Goal: Entertainment & Leisure: Consume media (video, audio)

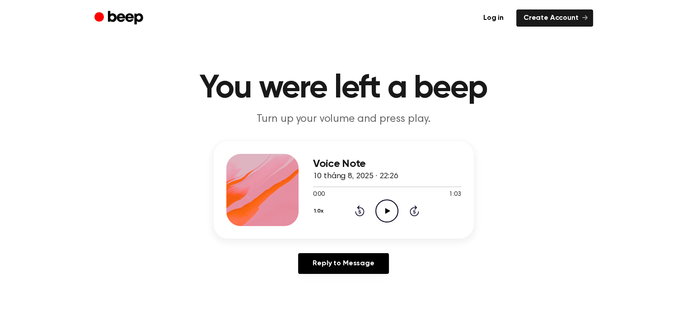
click at [387, 212] on icon at bounding box center [387, 211] width 5 height 6
click at [169, 129] on main "You were left a beep Turn up your volume and press play. Voice Note 10 tháng 8,…" at bounding box center [343, 278] width 687 height 557
click at [391, 214] on icon "Play Audio" at bounding box center [386, 211] width 23 height 23
click at [384, 212] on icon "Play Audio" at bounding box center [386, 211] width 23 height 23
click at [385, 217] on icon "Pause Audio" at bounding box center [386, 211] width 23 height 23
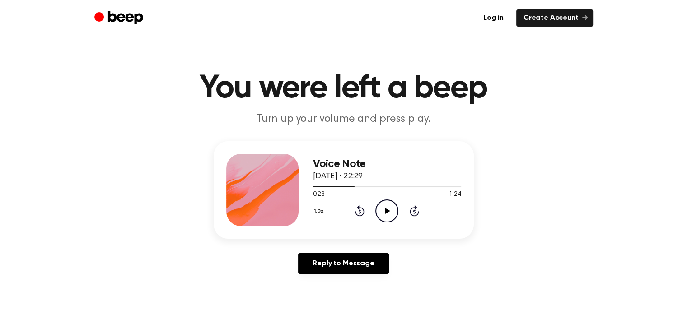
click at [380, 209] on icon "Play Audio" at bounding box center [386, 211] width 23 height 23
click at [364, 210] on icon at bounding box center [359, 211] width 9 height 11
drag, startPoint x: 365, startPoint y: 216, endPoint x: 360, endPoint y: 212, distance: 6.1
click at [360, 212] on div "1.0x Rewind 5 seconds Pause Audio Skip 5 seconds" at bounding box center [387, 211] width 148 height 23
click at [360, 212] on icon at bounding box center [360, 213] width 2 height 4
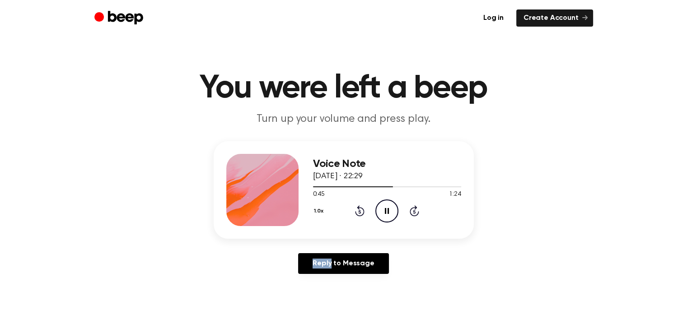
click at [360, 212] on icon at bounding box center [360, 213] width 2 height 4
click at [392, 212] on icon "Pause Audio" at bounding box center [386, 211] width 23 height 23
click at [361, 210] on icon "Rewind 5 seconds" at bounding box center [360, 211] width 10 height 12
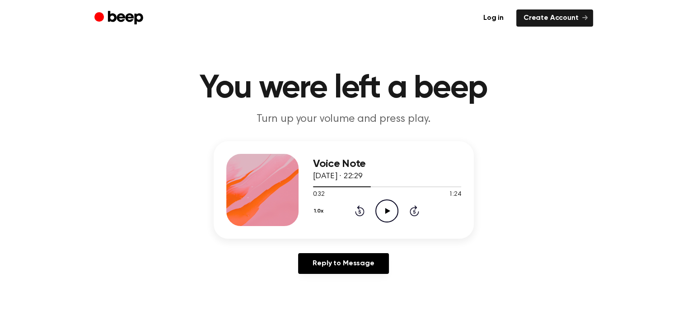
click at [361, 210] on icon "Rewind 5 seconds" at bounding box center [360, 211] width 10 height 12
drag, startPoint x: 399, startPoint y: 210, endPoint x: 393, endPoint y: 210, distance: 6.3
click at [393, 210] on div "1.0x Rewind 5 seconds Play Audio Skip 5 seconds" at bounding box center [387, 211] width 148 height 23
click at [393, 210] on icon "Play Audio" at bounding box center [386, 211] width 23 height 23
click at [385, 220] on icon "Pause Audio" at bounding box center [386, 211] width 23 height 23
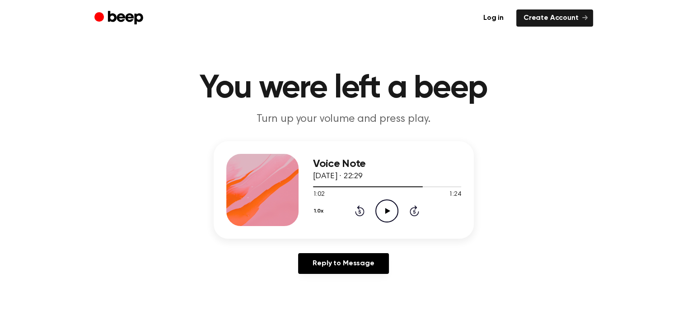
click at [388, 209] on icon at bounding box center [387, 211] width 5 height 6
click at [365, 188] on div at bounding box center [387, 186] width 148 height 7
click at [392, 211] on icon "Play Audio" at bounding box center [386, 211] width 23 height 23
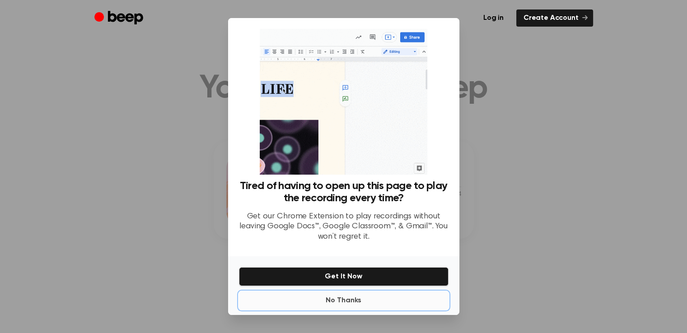
click at [345, 300] on button "No Thanks" at bounding box center [344, 301] width 210 height 18
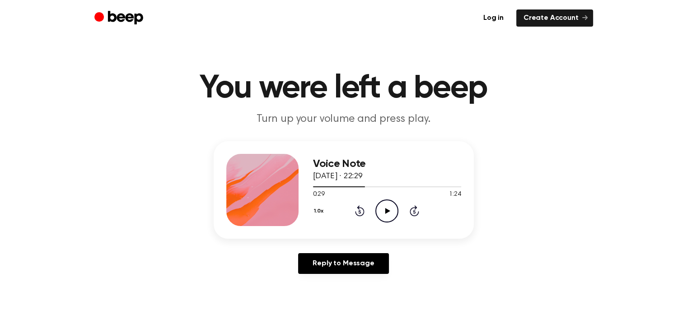
click at [391, 206] on icon "Play Audio" at bounding box center [386, 211] width 23 height 23
click at [357, 216] on icon at bounding box center [359, 211] width 9 height 11
click at [357, 219] on div "1.0x Rewind 5 seconds Pause Audio Skip 5 seconds" at bounding box center [387, 211] width 148 height 23
click at [359, 206] on icon at bounding box center [359, 211] width 9 height 11
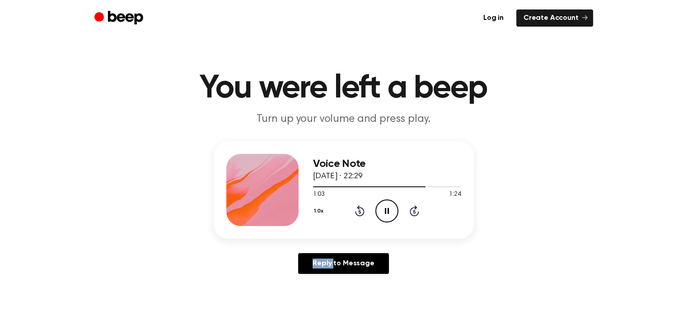
click at [359, 206] on icon at bounding box center [359, 211] width 9 height 11
click at [362, 213] on icon "Rewind 5 seconds" at bounding box center [360, 211] width 10 height 12
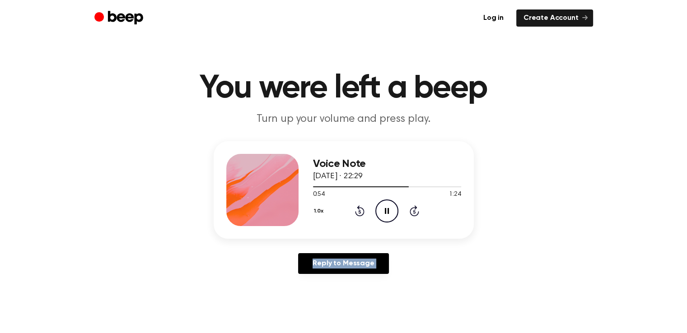
click at [362, 213] on icon "Rewind 5 seconds" at bounding box center [360, 211] width 10 height 12
click at [388, 206] on icon "Pause Audio" at bounding box center [386, 211] width 23 height 23
click at [358, 207] on icon at bounding box center [359, 211] width 9 height 11
click at [385, 206] on icon "Play Audio" at bounding box center [386, 211] width 23 height 23
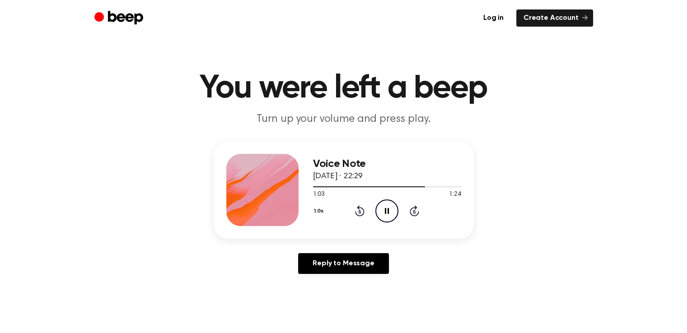
click at [394, 214] on icon "Pause Audio" at bounding box center [386, 211] width 23 height 23
click at [389, 212] on icon "Play Audio" at bounding box center [386, 211] width 23 height 23
click at [392, 210] on icon "Play Audio" at bounding box center [386, 211] width 23 height 23
click at [379, 207] on icon "Play Audio" at bounding box center [386, 211] width 23 height 23
click at [388, 215] on icon "Play Audio" at bounding box center [386, 211] width 23 height 23
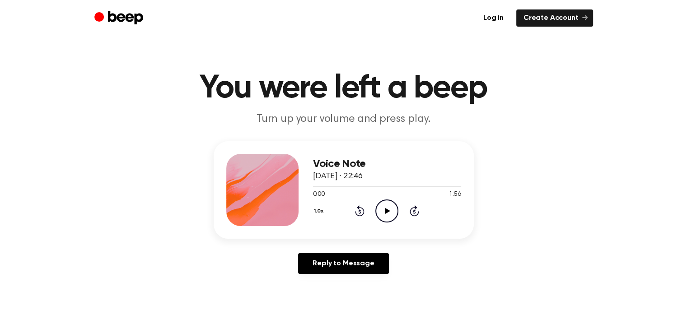
click at [384, 210] on icon "Play Audio" at bounding box center [386, 211] width 23 height 23
click at [357, 206] on icon "Rewind 5 seconds" at bounding box center [360, 211] width 10 height 12
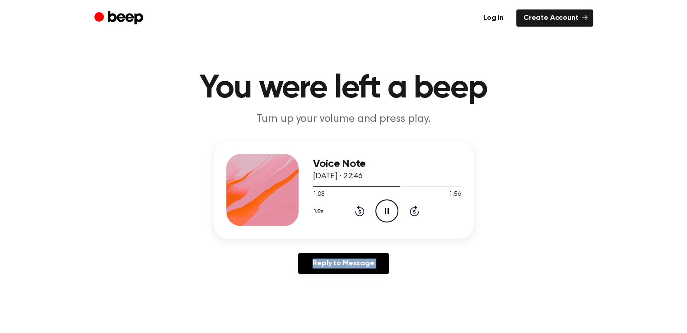
click at [357, 206] on icon "Rewind 5 seconds" at bounding box center [360, 211] width 10 height 12
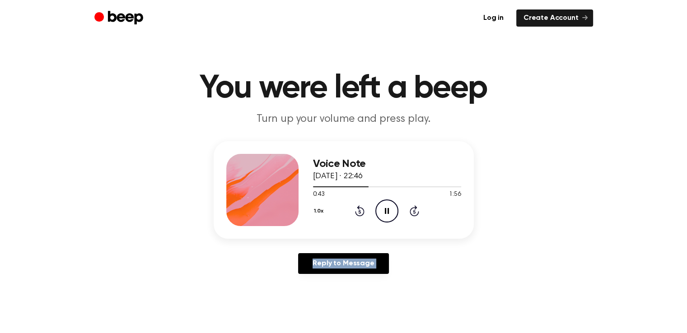
click at [357, 206] on icon "Rewind 5 seconds" at bounding box center [360, 211] width 10 height 12
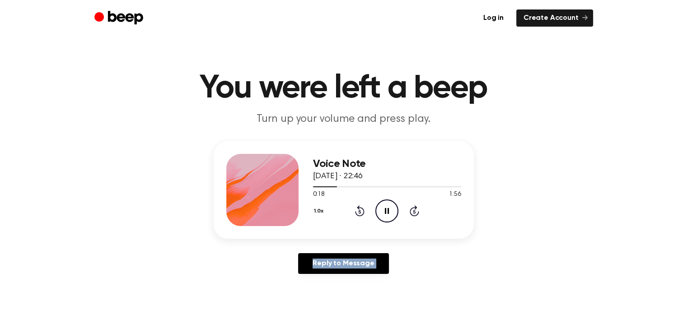
click at [357, 206] on icon "Rewind 5 seconds" at bounding box center [360, 211] width 10 height 12
click at [358, 208] on icon at bounding box center [359, 211] width 9 height 11
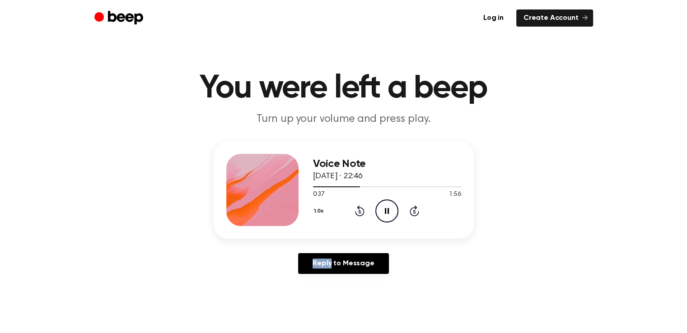
click at [358, 208] on icon at bounding box center [359, 211] width 9 height 11
click at [359, 208] on icon at bounding box center [359, 211] width 9 height 11
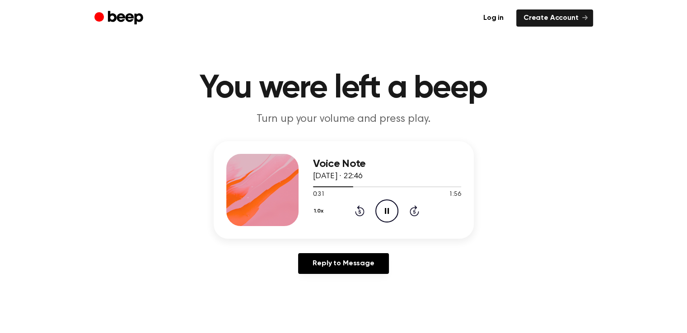
click at [358, 206] on icon at bounding box center [359, 211] width 9 height 11
click at [360, 211] on icon at bounding box center [360, 213] width 2 height 4
click at [361, 208] on icon at bounding box center [359, 211] width 9 height 11
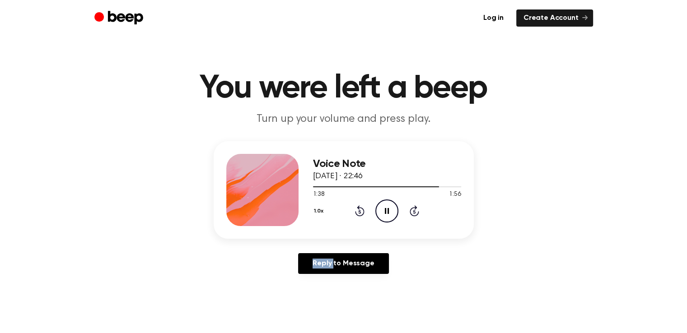
click at [361, 208] on icon at bounding box center [359, 211] width 9 height 11
click at [386, 217] on icon "Pause Audio" at bounding box center [386, 211] width 23 height 23
click at [354, 206] on div "1.0x Rewind 5 seconds Play Audio Skip 5 seconds" at bounding box center [387, 211] width 148 height 23
click at [358, 208] on icon at bounding box center [359, 211] width 9 height 11
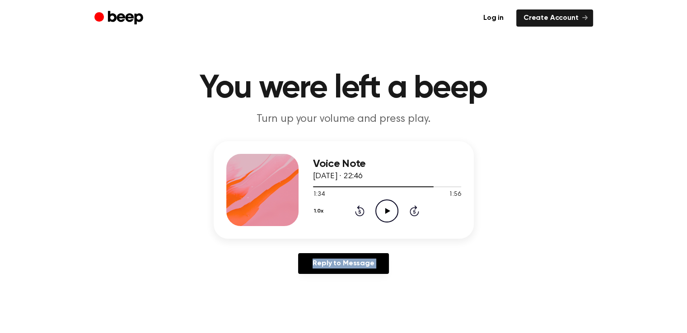
click at [358, 208] on icon at bounding box center [359, 211] width 9 height 11
click at [387, 211] on icon at bounding box center [387, 211] width 5 height 6
click at [361, 211] on icon at bounding box center [360, 213] width 2 height 4
click at [360, 211] on icon at bounding box center [360, 213] width 2 height 4
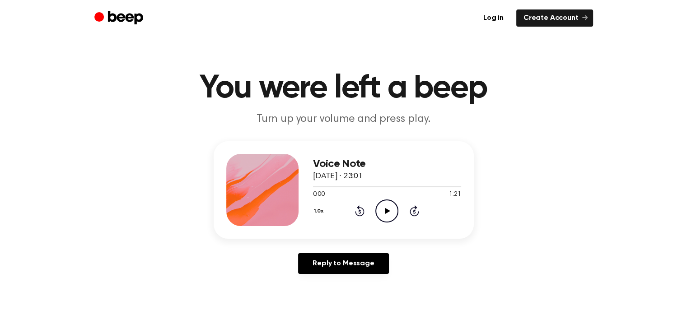
click at [383, 216] on icon "Play Audio" at bounding box center [386, 211] width 23 height 23
click at [359, 212] on icon at bounding box center [360, 213] width 2 height 4
click at [409, 208] on icon "Skip 5 seconds" at bounding box center [414, 211] width 10 height 12
click at [393, 214] on icon "Play Audio" at bounding box center [386, 211] width 23 height 23
click at [392, 210] on icon "Play Audio" at bounding box center [386, 211] width 23 height 23
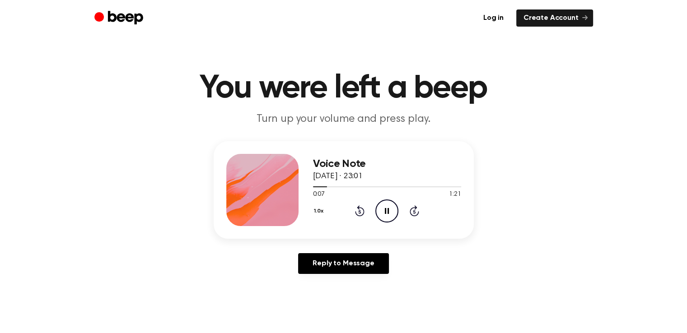
click at [381, 206] on icon "Pause Audio" at bounding box center [386, 211] width 23 height 23
click at [360, 216] on icon at bounding box center [359, 211] width 9 height 11
click at [384, 212] on icon "Play Audio" at bounding box center [386, 211] width 23 height 23
click at [361, 212] on icon at bounding box center [360, 213] width 2 height 4
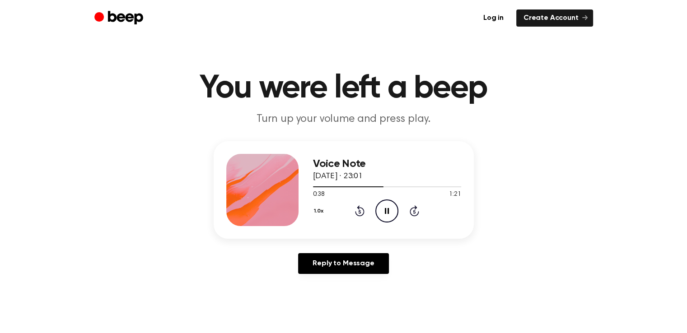
click at [357, 209] on icon "Rewind 5 seconds" at bounding box center [360, 211] width 10 height 12
click at [355, 211] on icon at bounding box center [359, 211] width 9 height 11
click at [380, 210] on icon "Play Audio" at bounding box center [386, 211] width 23 height 23
click at [389, 208] on icon at bounding box center [387, 211] width 4 height 6
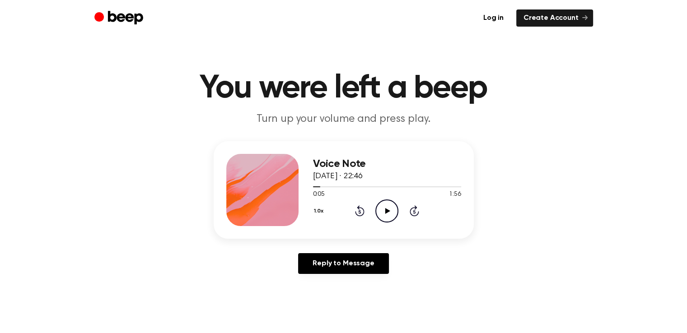
click at [382, 207] on icon "Play Audio" at bounding box center [386, 211] width 23 height 23
click at [386, 204] on icon "Play Audio" at bounding box center [386, 211] width 23 height 23
click at [388, 210] on icon at bounding box center [387, 211] width 4 height 6
